Goal: Task Accomplishment & Management: Complete application form

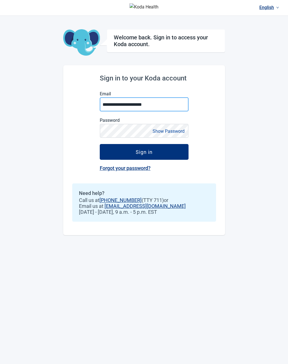
click at [175, 107] on input "**********" at bounding box center [144, 104] width 89 height 14
type input "**********"
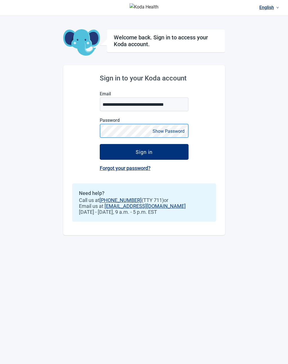
click at [100, 144] on button "Sign in" at bounding box center [144, 152] width 89 height 16
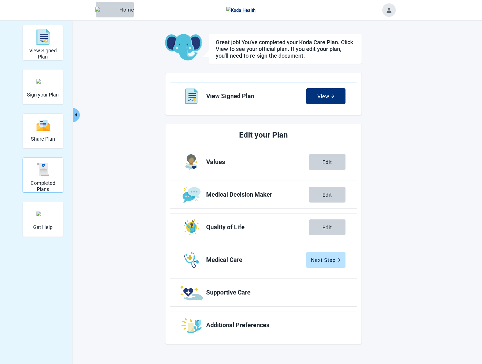
click at [48, 175] on img "Completed Plans" at bounding box center [42, 169] width 13 height 13
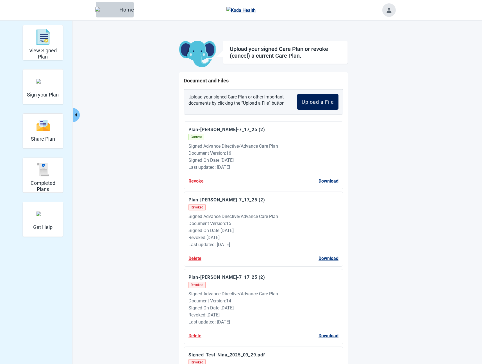
click at [288, 100] on div "Upload a File" at bounding box center [318, 102] width 32 height 6
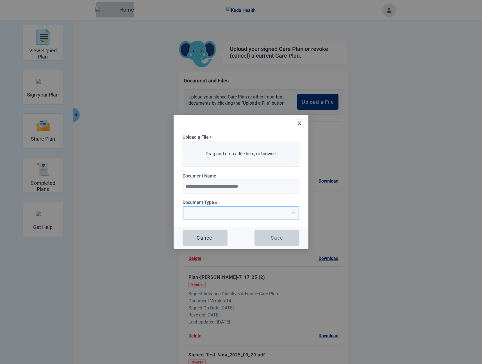
click at [215, 211] on input "Document Type *" at bounding box center [239, 211] width 105 height 8
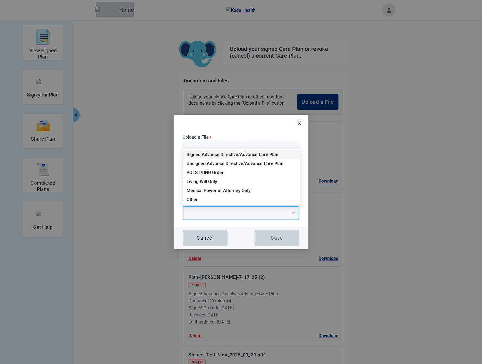
click at [209, 156] on div "Signed Advance Directive/Advance Care Plan" at bounding box center [242, 154] width 110 height 6
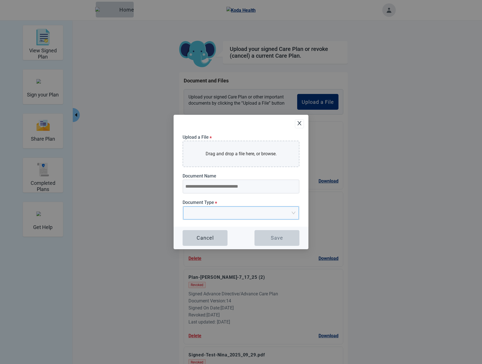
click at [259, 216] on span "Upload Plan Attachment" at bounding box center [239, 213] width 105 height 12
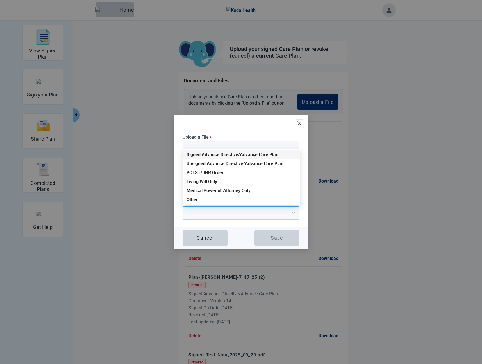
click at [209, 154] on div "Signed Advance Directive/Advance Care Plan" at bounding box center [242, 154] width 110 height 6
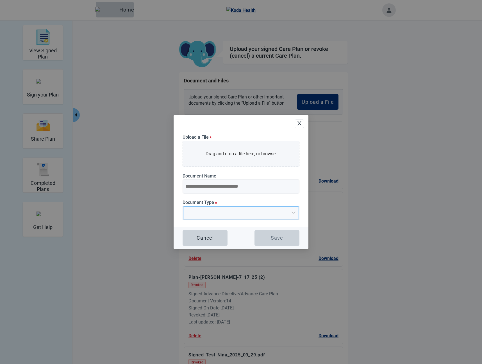
click at [264, 212] on input "Document Type *" at bounding box center [239, 211] width 105 height 8
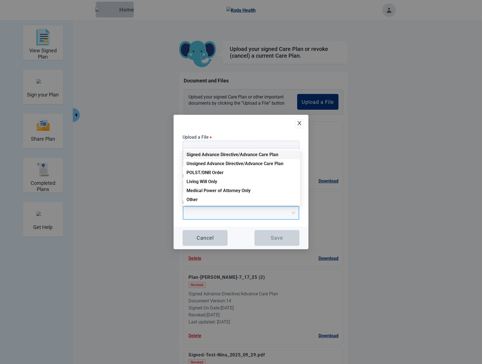
click at [211, 153] on div "Signed Advance Directive/Advance Care Plan" at bounding box center [242, 154] width 110 height 6
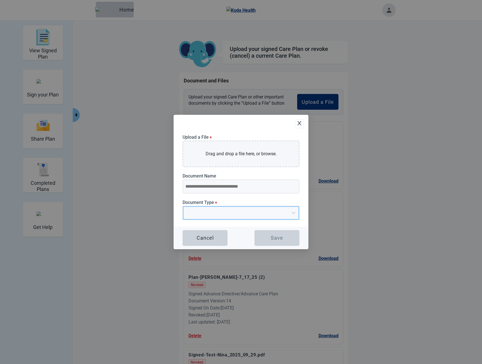
click at [274, 211] on input "Document Type *" at bounding box center [239, 211] width 105 height 8
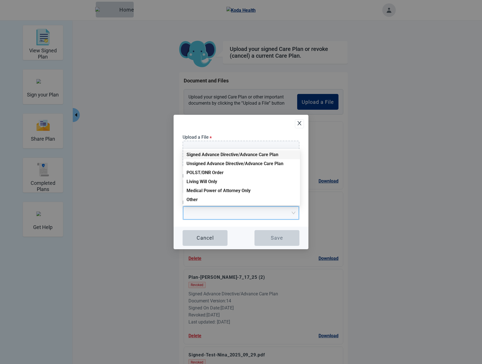
click at [227, 155] on div "Signed Advance Directive/Advance Care Plan" at bounding box center [242, 154] width 110 height 6
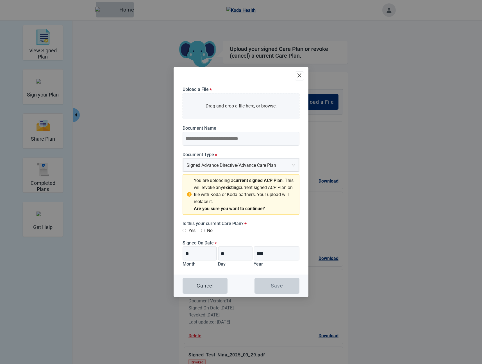
click at [297, 76] on icon "close" at bounding box center [300, 76] width 6 height 6
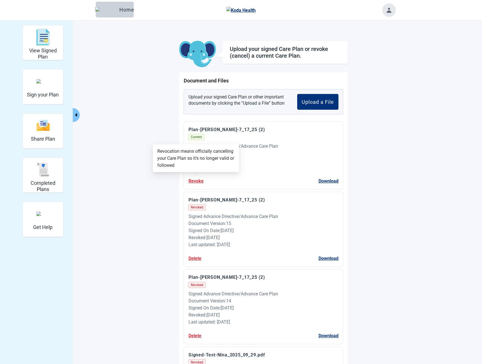
click at [195, 184] on button "Revoke" at bounding box center [196, 180] width 15 height 7
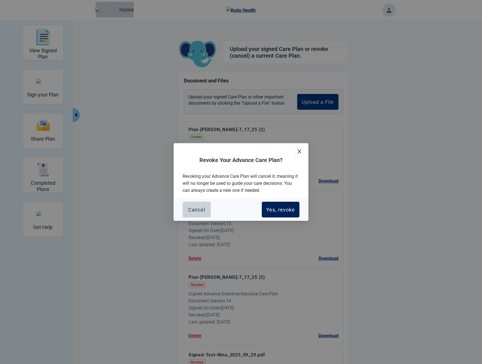
click at [281, 205] on button "Yes, revoke" at bounding box center [281, 210] width 38 height 16
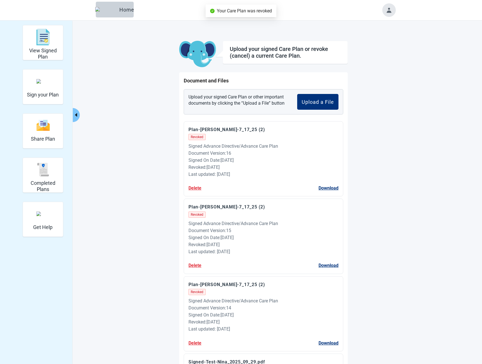
click at [332, 110] on div "Upload your signed Care Plan or other important documents by clicking the “Uplo…" at bounding box center [264, 101] width 160 height 25
click at [330, 102] on div "Upload a File" at bounding box center [318, 102] width 32 height 6
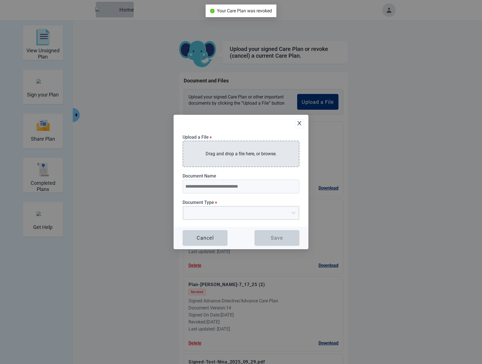
click at [245, 156] on p "Drag and drop a file here, or browse." at bounding box center [241, 153] width 71 height 7
type input "**********"
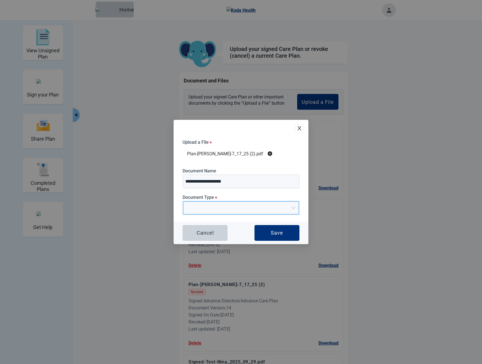
click at [260, 203] on input "Document Type *" at bounding box center [239, 206] width 105 height 8
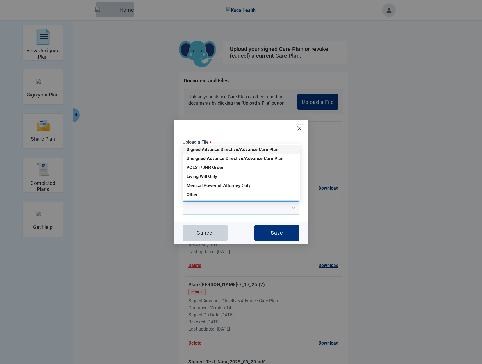
click at [206, 149] on div "Signed Advance Directive/Advance Care Plan" at bounding box center [242, 149] width 110 height 6
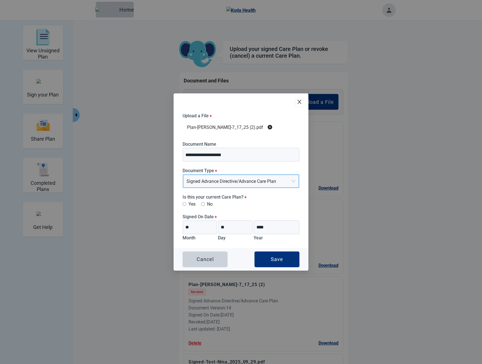
click at [193, 203] on label "Yes" at bounding box center [189, 203] width 13 height 7
click at [285, 257] on button "Save" at bounding box center [277, 259] width 45 height 16
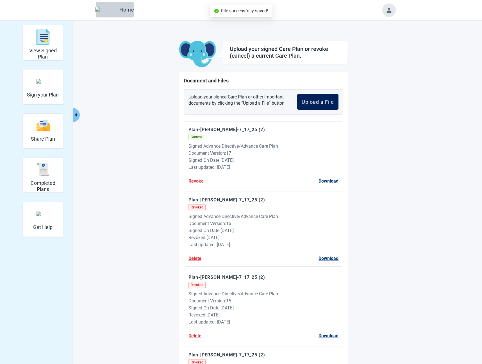
click at [310, 108] on button "Upload a File" at bounding box center [317, 102] width 41 height 16
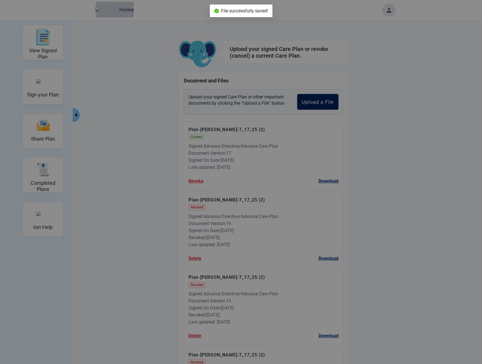
click at [310, 106] on div "Upload a File * Drag and drop a file here, or browse. Document Name Document Ty…" at bounding box center [241, 182] width 482 height 364
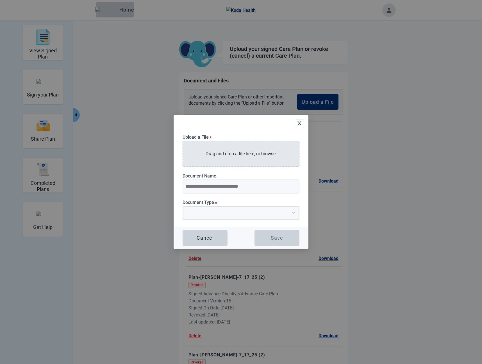
click at [245, 151] on p "Drag and drop a file here, or browse." at bounding box center [241, 153] width 71 height 7
type input "**********"
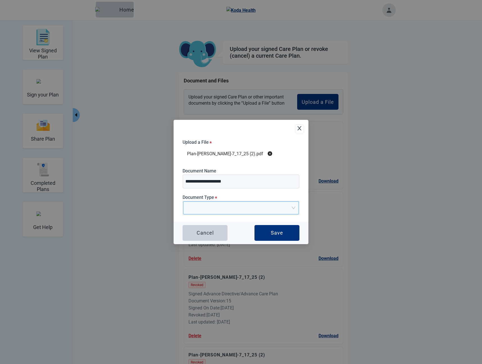
click at [255, 212] on span "Upload Plan Attachment" at bounding box center [239, 208] width 105 height 12
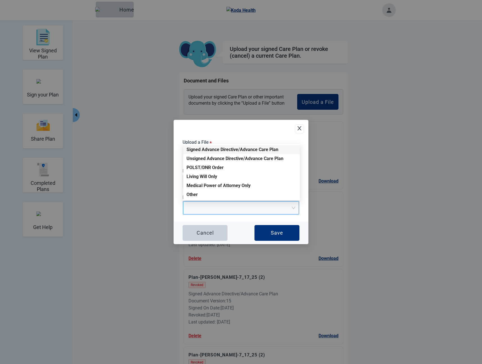
click at [204, 146] on div "Signed Advance Directive/Advance Care Plan" at bounding box center [242, 149] width 110 height 6
